Goal: Information Seeking & Learning: Learn about a topic

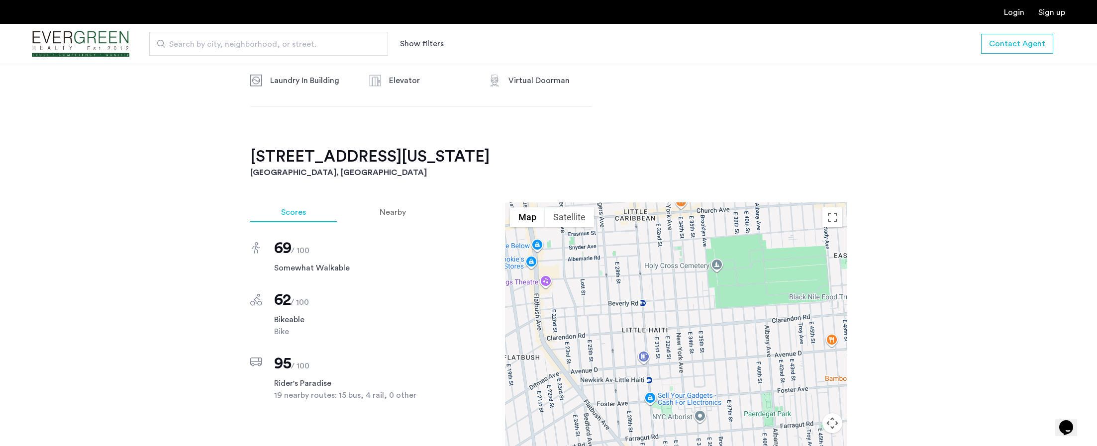
scroll to position [846, 0]
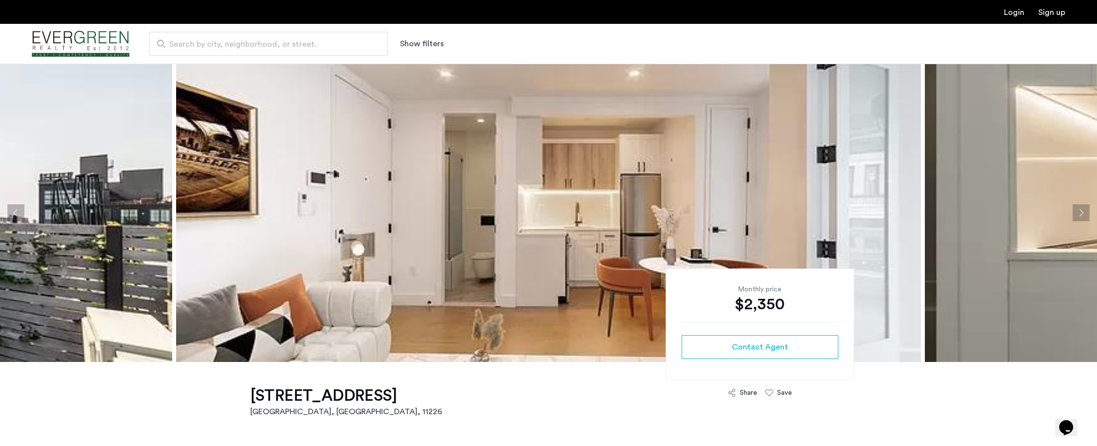
click at [1077, 218] on button "Next apartment" at bounding box center [1080, 212] width 17 height 17
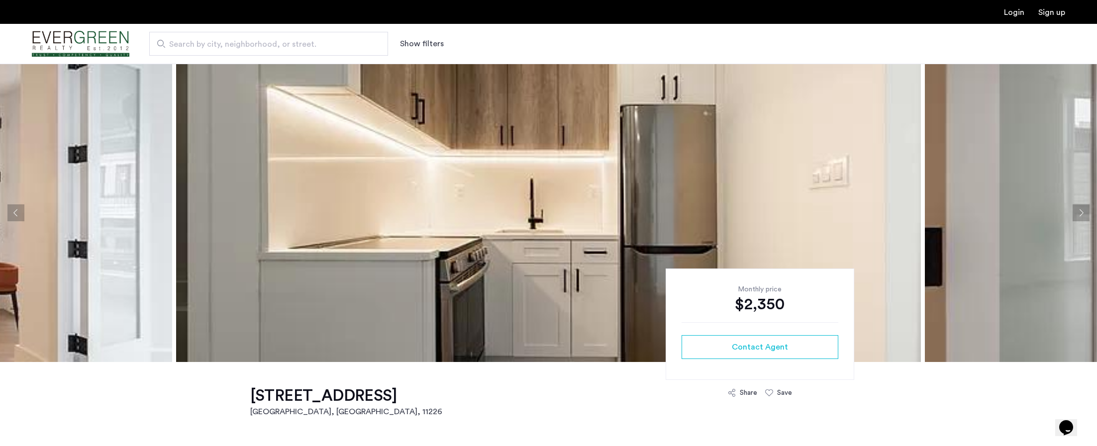
click at [1081, 216] on button "Next apartment" at bounding box center [1080, 212] width 17 height 17
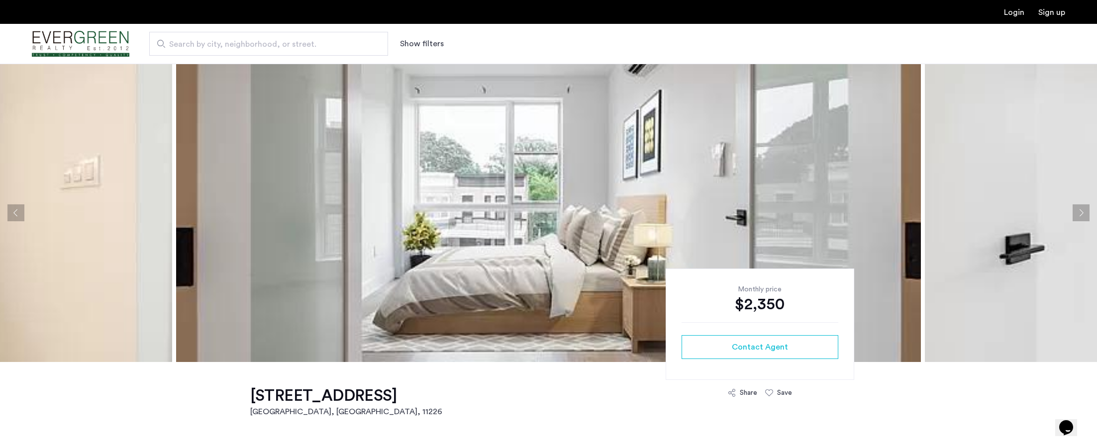
click at [1082, 215] on button "Next apartment" at bounding box center [1080, 212] width 17 height 17
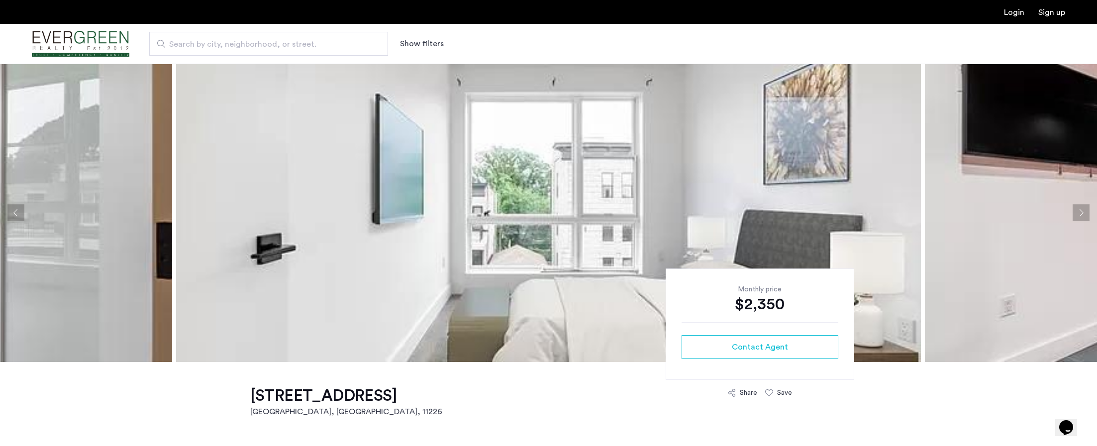
click at [1082, 215] on button "Next apartment" at bounding box center [1080, 212] width 17 height 17
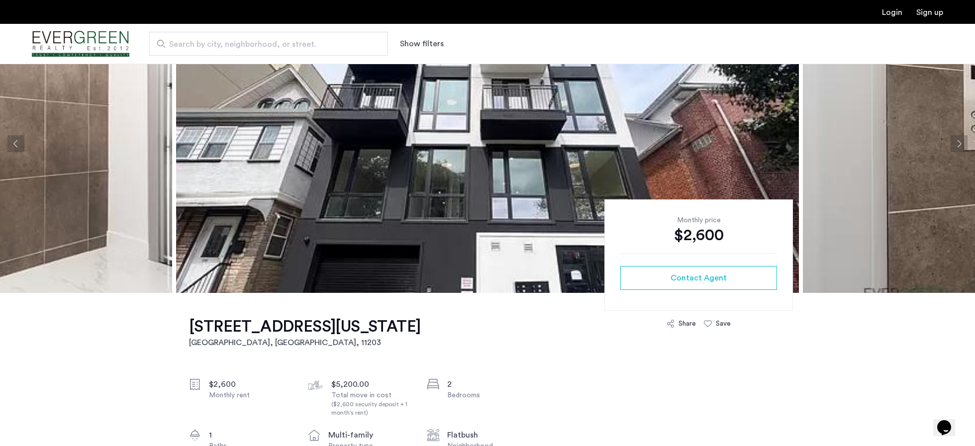
scroll to position [149, 0]
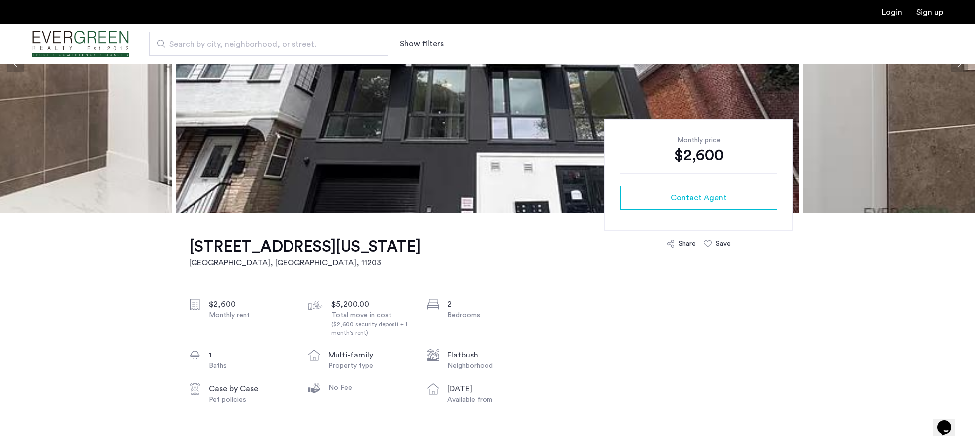
drag, startPoint x: 217, startPoint y: 249, endPoint x: 399, endPoint y: 243, distance: 182.1
